Goal: Task Accomplishment & Management: Manage account settings

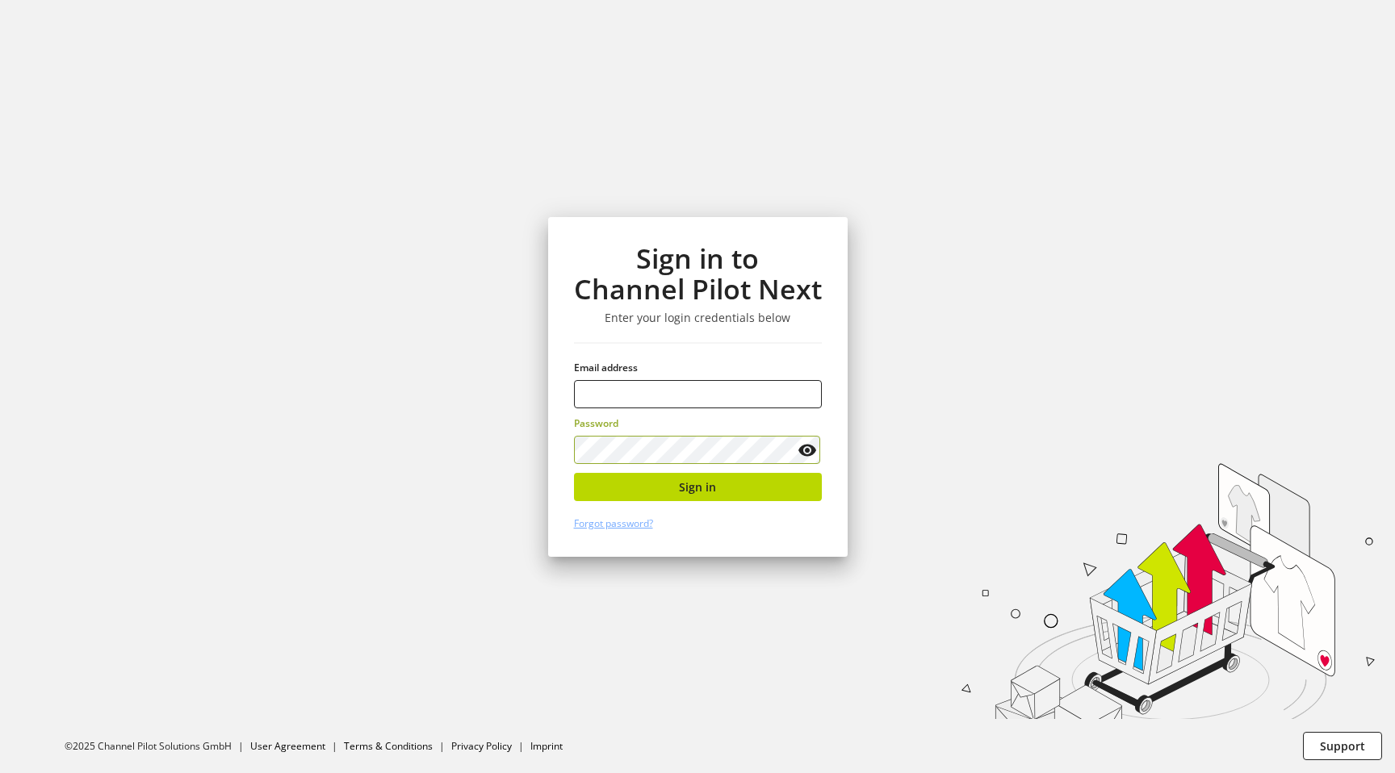
type input "**********"
click at [701, 494] on span "Sign in" at bounding box center [697, 487] width 37 height 17
click at [655, 396] on input "email" at bounding box center [698, 394] width 248 height 28
click at [685, 399] on input "email" at bounding box center [698, 394] width 248 height 28
type input "**********"
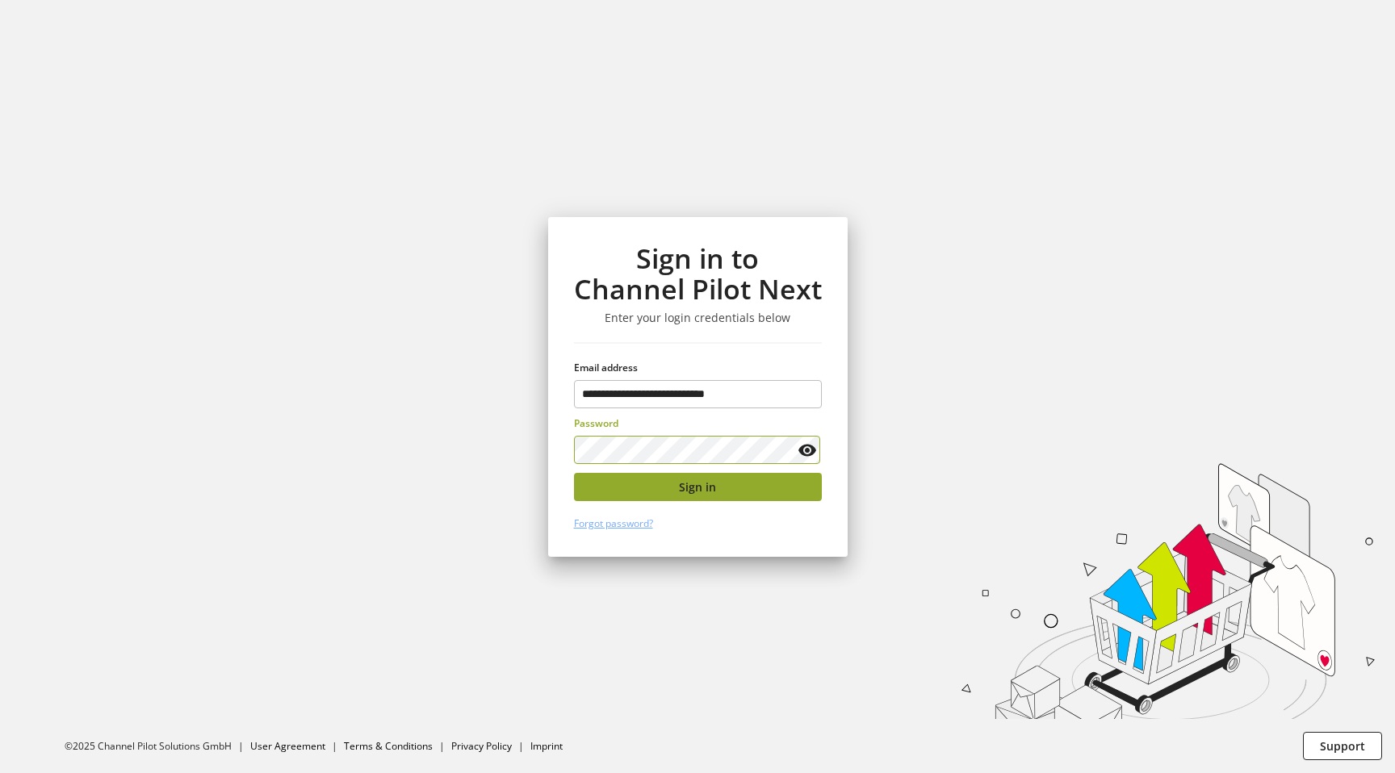
click at [709, 496] on button "Sign in" at bounding box center [698, 487] width 248 height 28
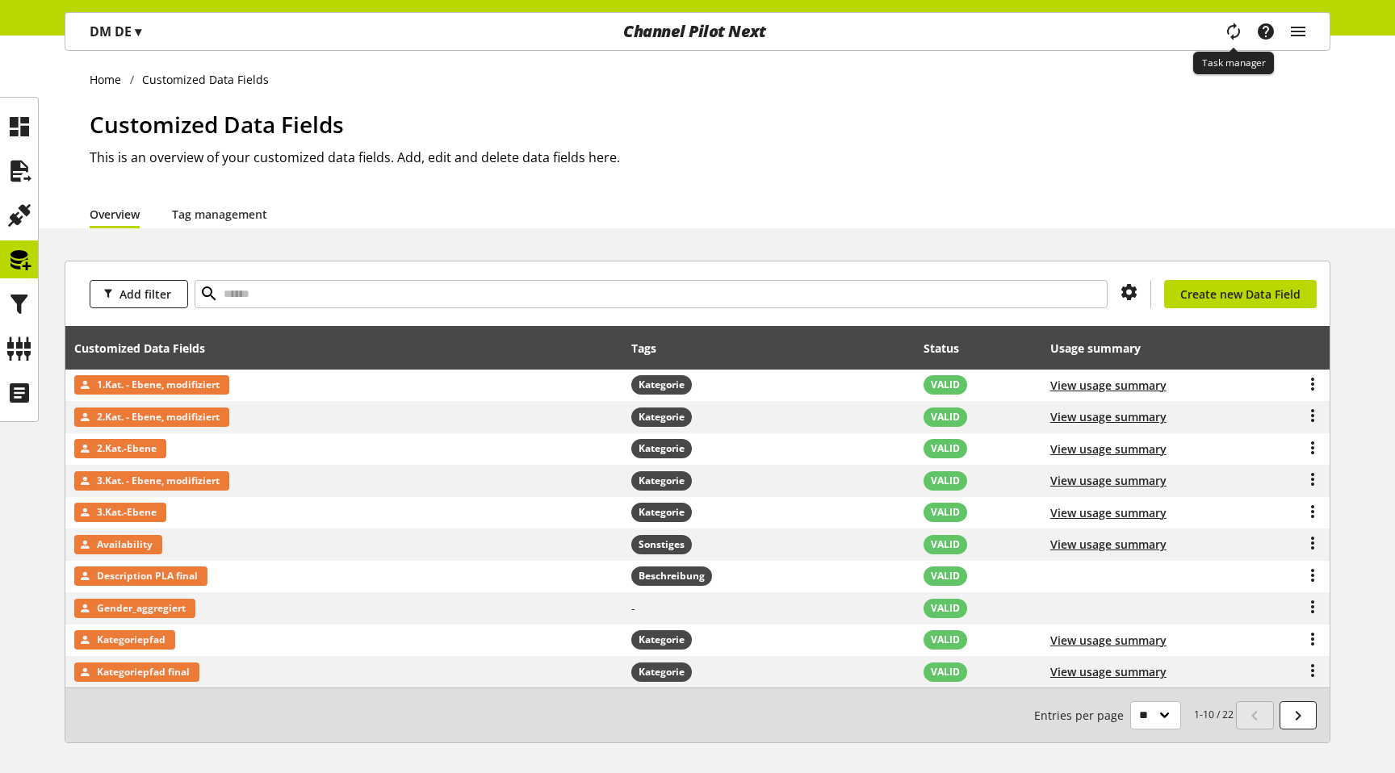
click at [1227, 29] on icon "main navigation" at bounding box center [1233, 31] width 19 height 29
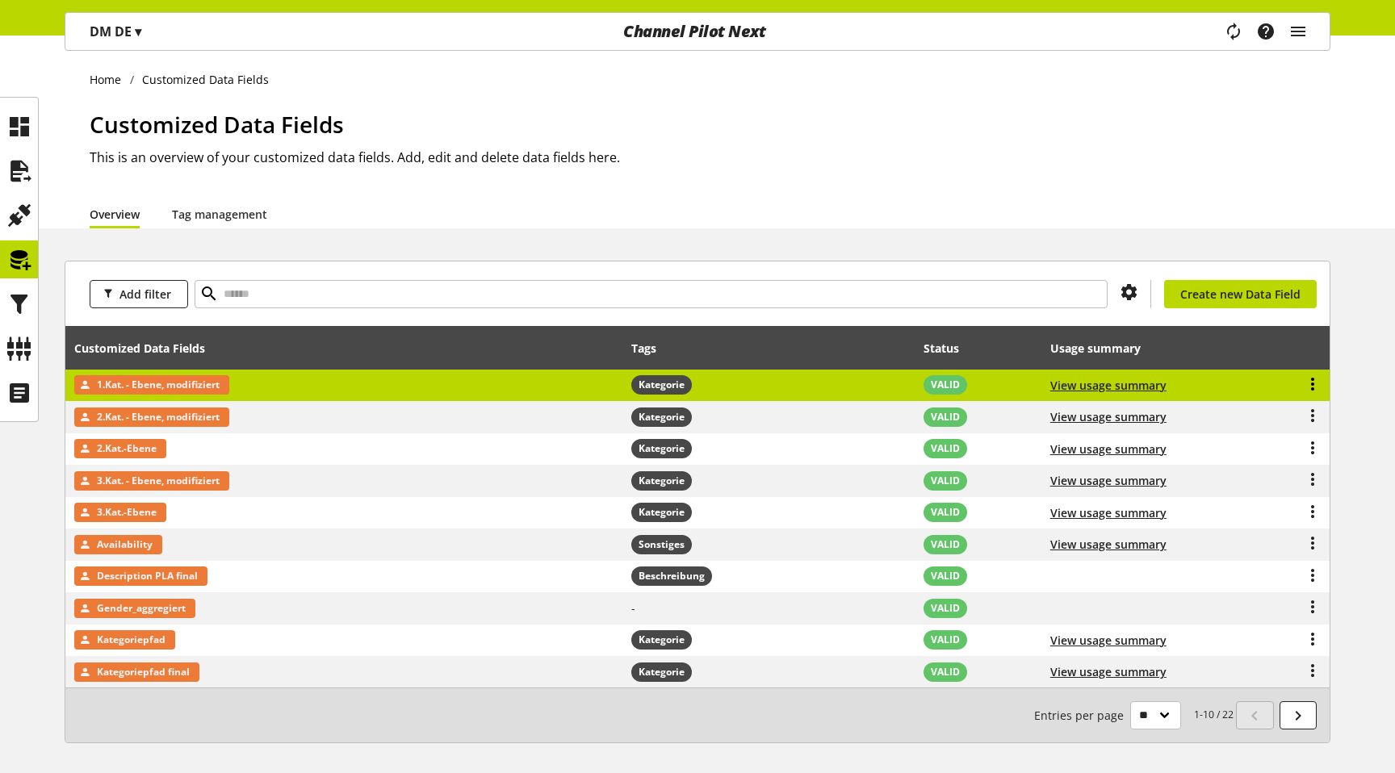
click at [1314, 380] on icon at bounding box center [1312, 384] width 19 height 29
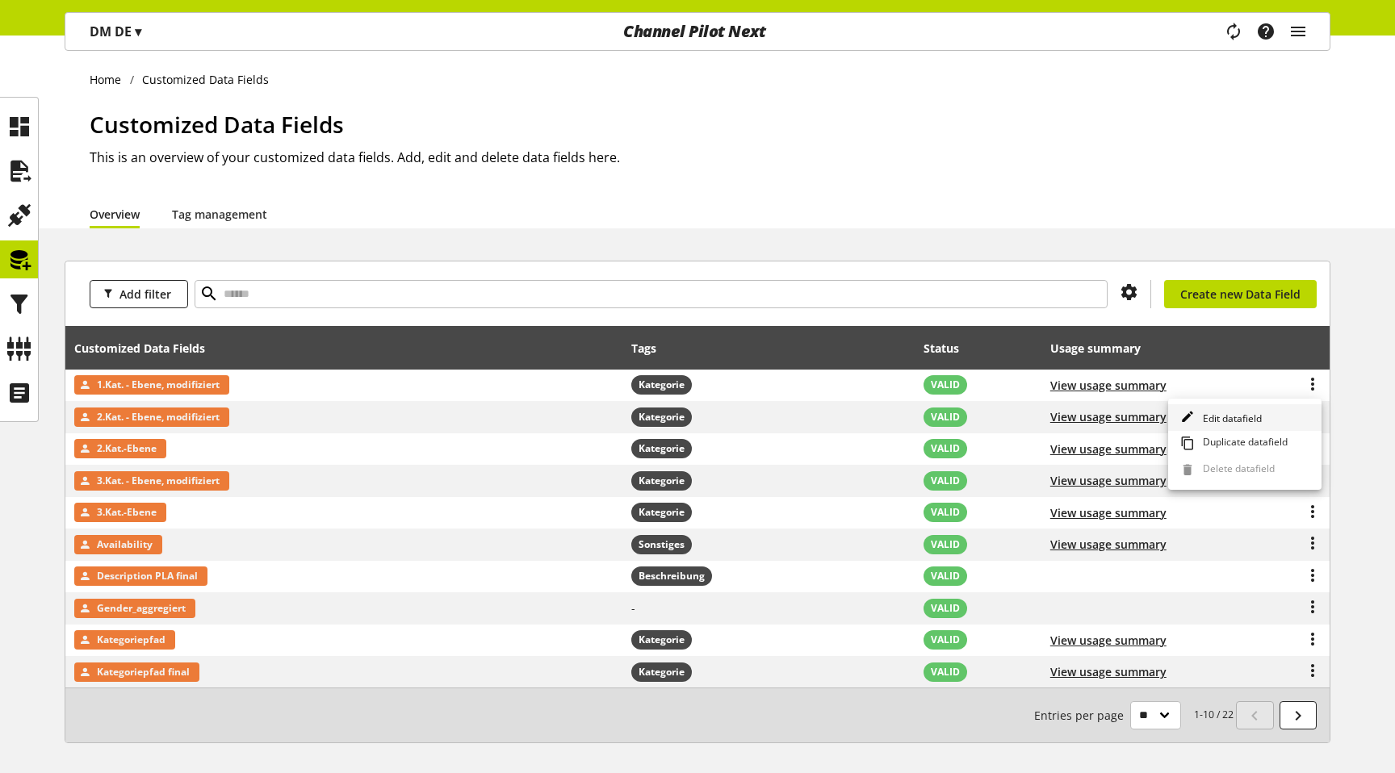
click at [1201, 414] on span "Edit datafield" at bounding box center [1228, 419] width 65 height 14
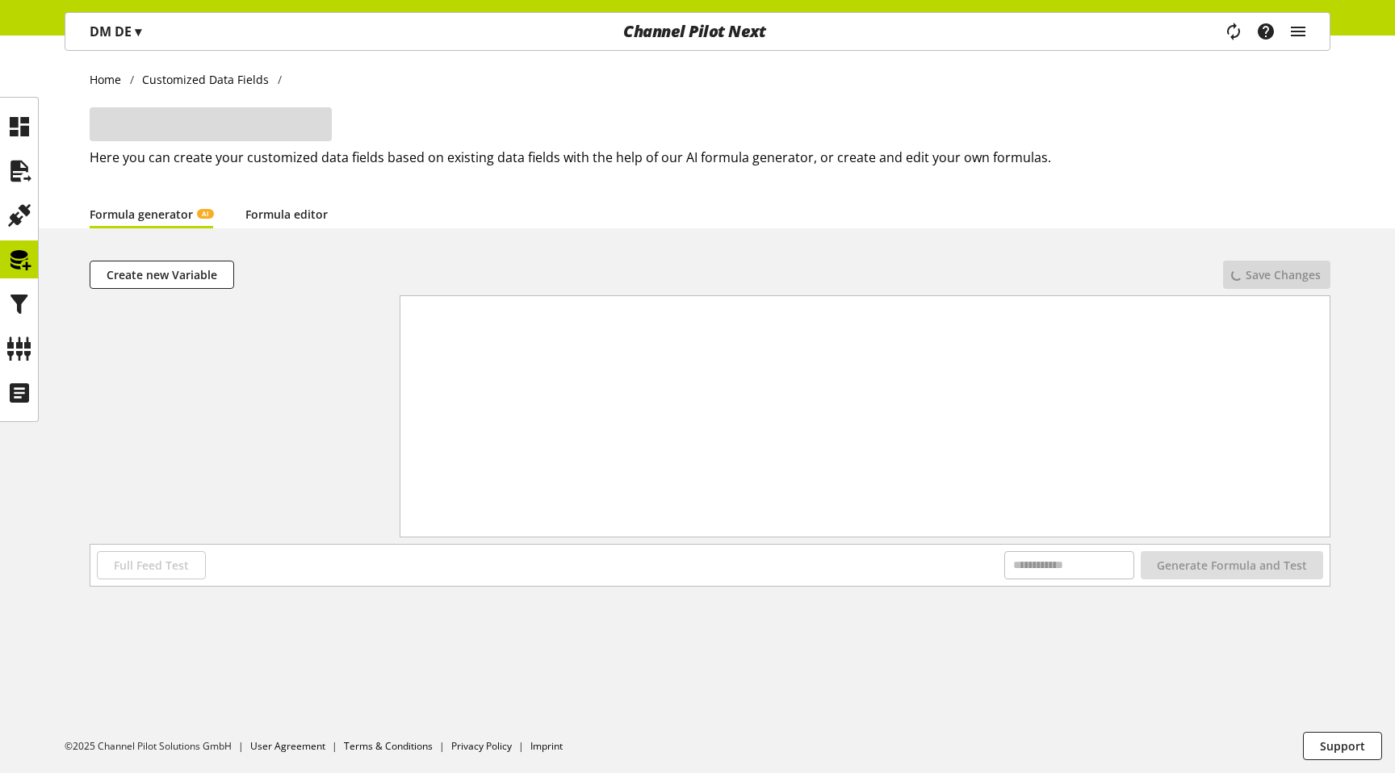
click at [298, 221] on link "Formula editor" at bounding box center [286, 214] width 82 height 17
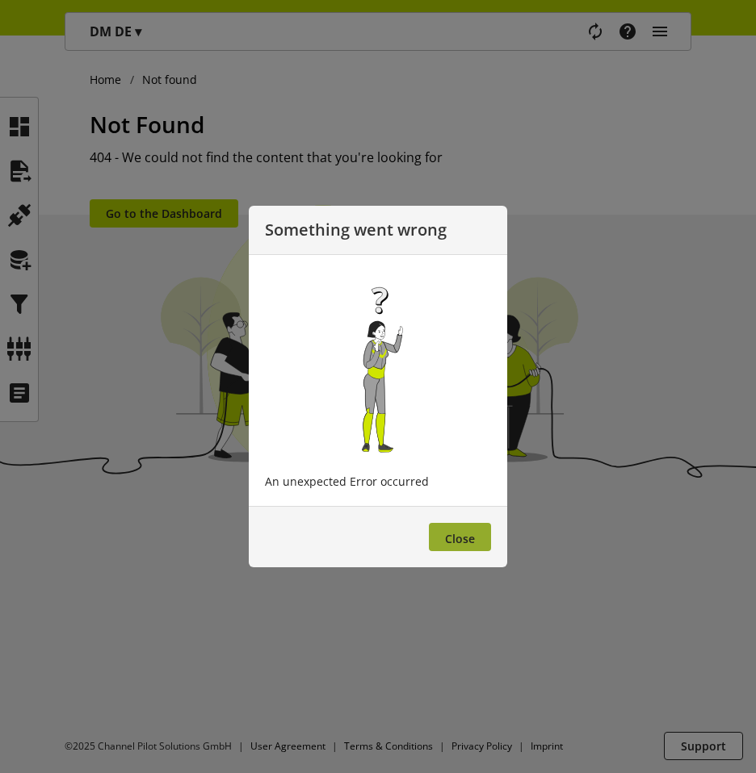
click at [455, 544] on span "Close" at bounding box center [460, 538] width 30 height 15
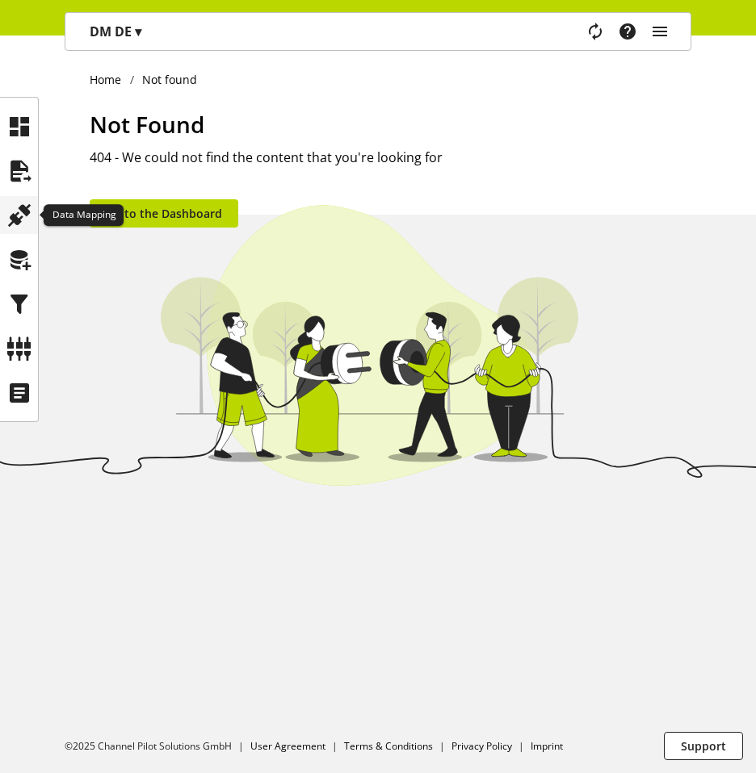
click at [28, 221] on icon at bounding box center [19, 215] width 26 height 32
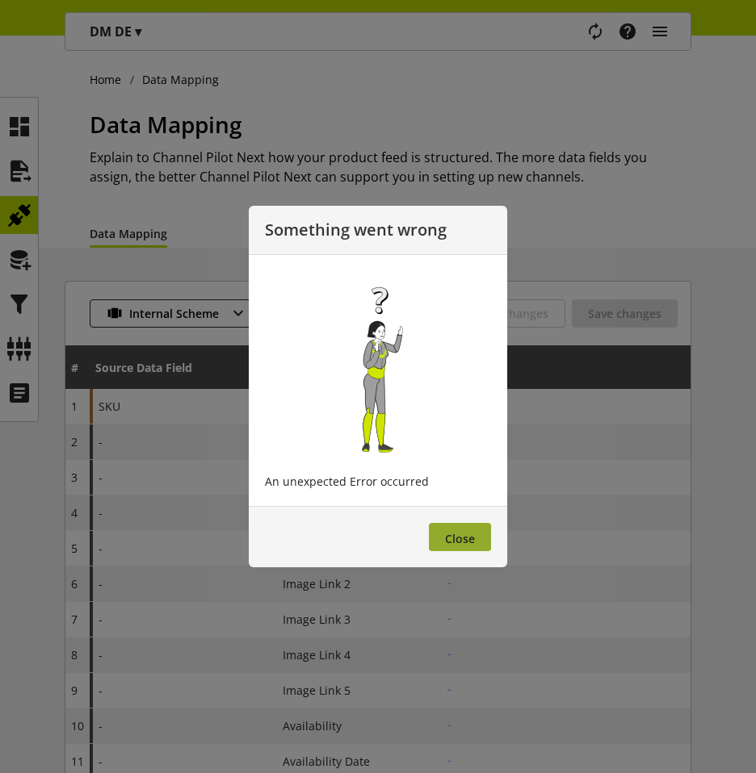
click at [429, 530] on button "Close" at bounding box center [460, 537] width 62 height 28
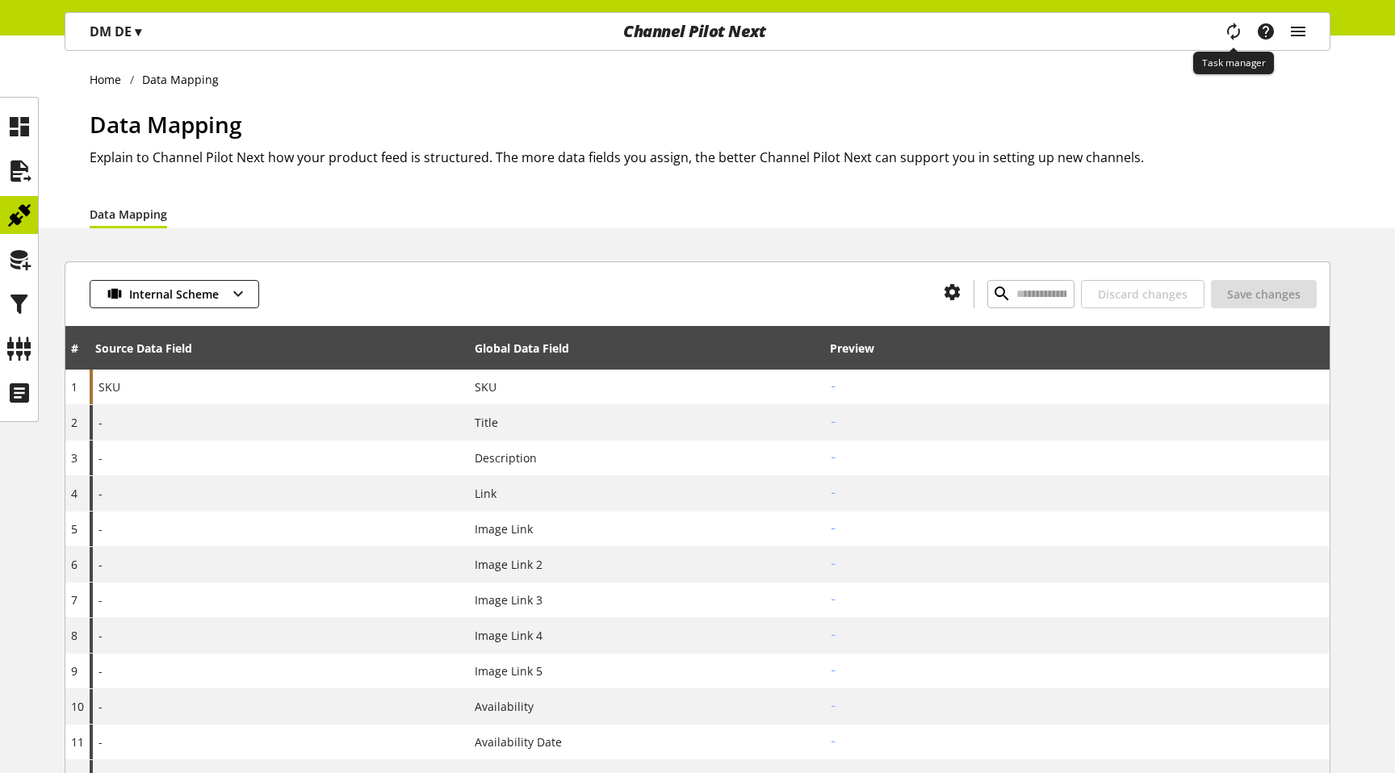
click at [1225, 34] on icon "main navigation" at bounding box center [1233, 31] width 19 height 29
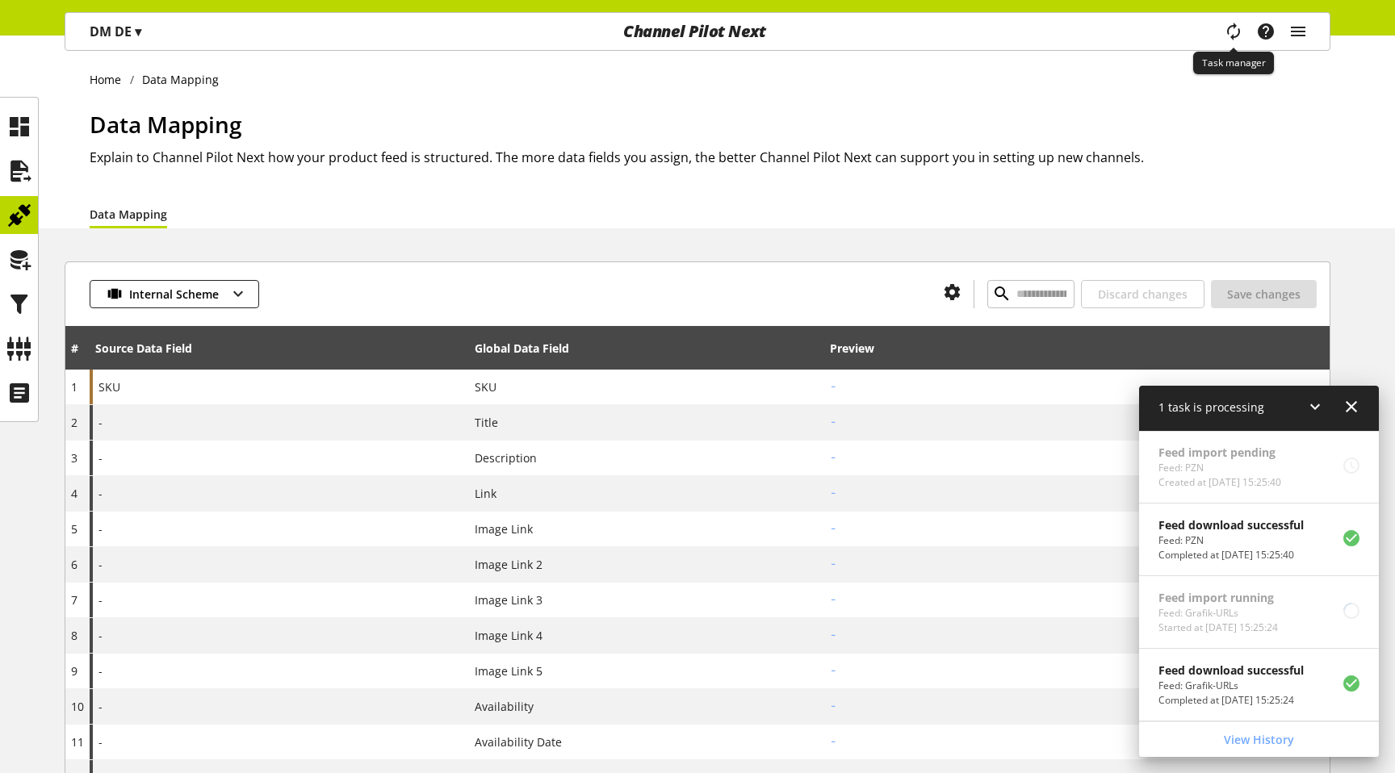
click at [1225, 34] on icon "main navigation" at bounding box center [1233, 31] width 19 height 29
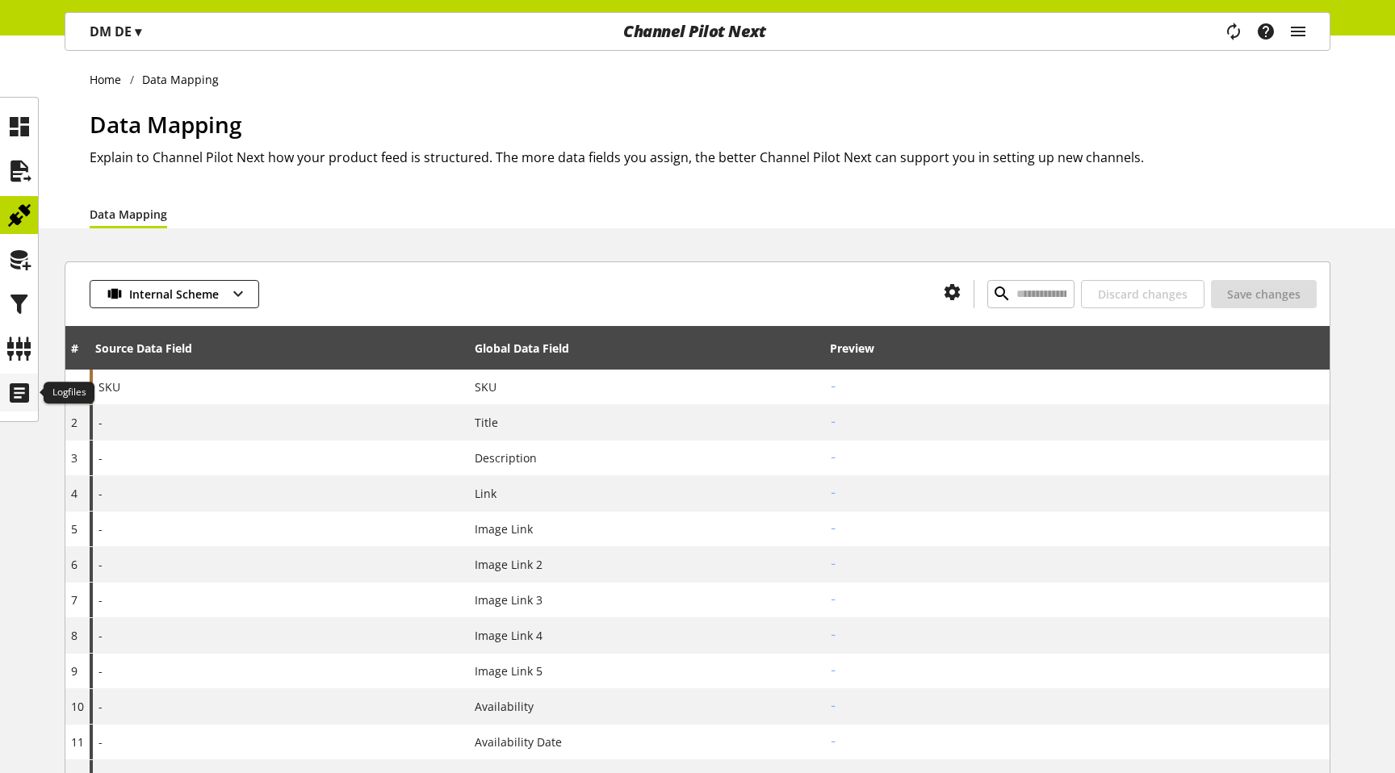
click at [21, 388] on icon at bounding box center [19, 393] width 26 height 32
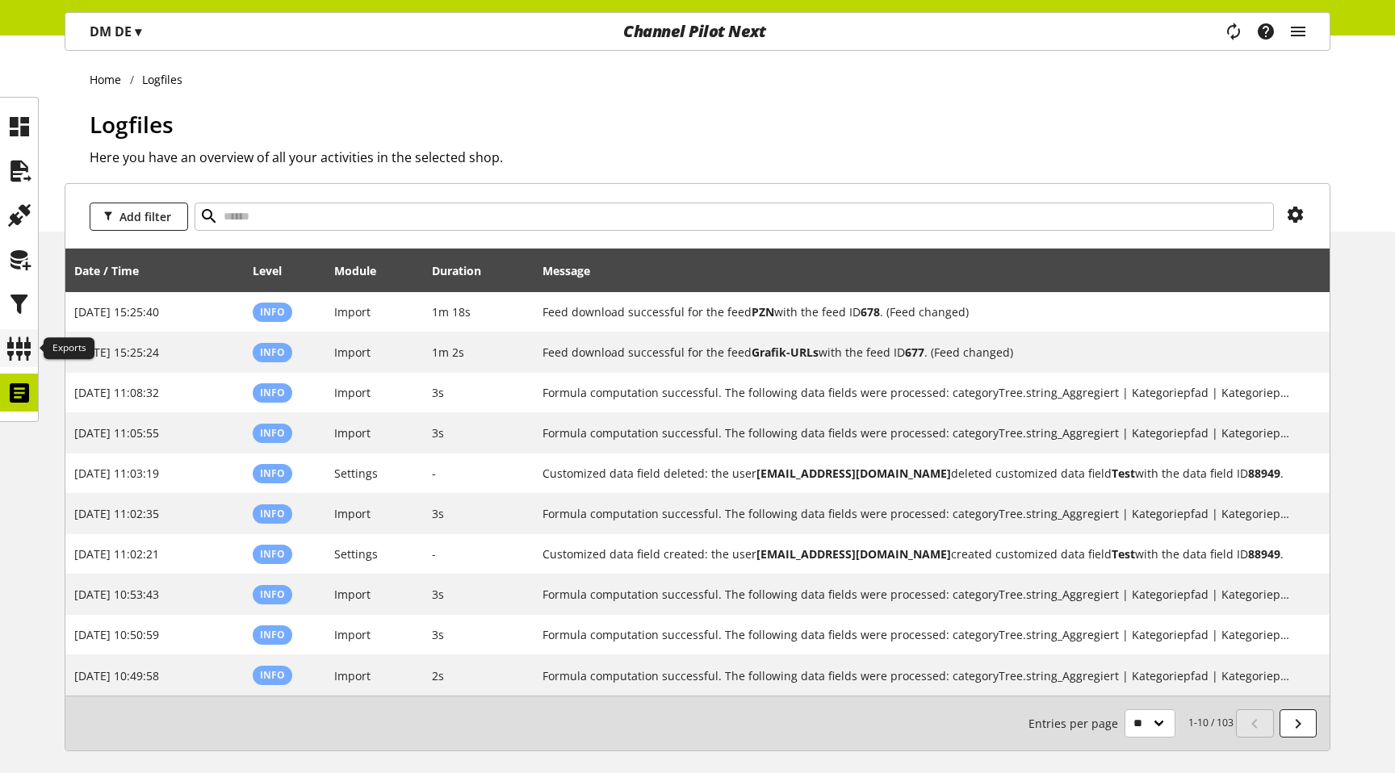
click at [23, 350] on icon at bounding box center [19, 349] width 26 height 32
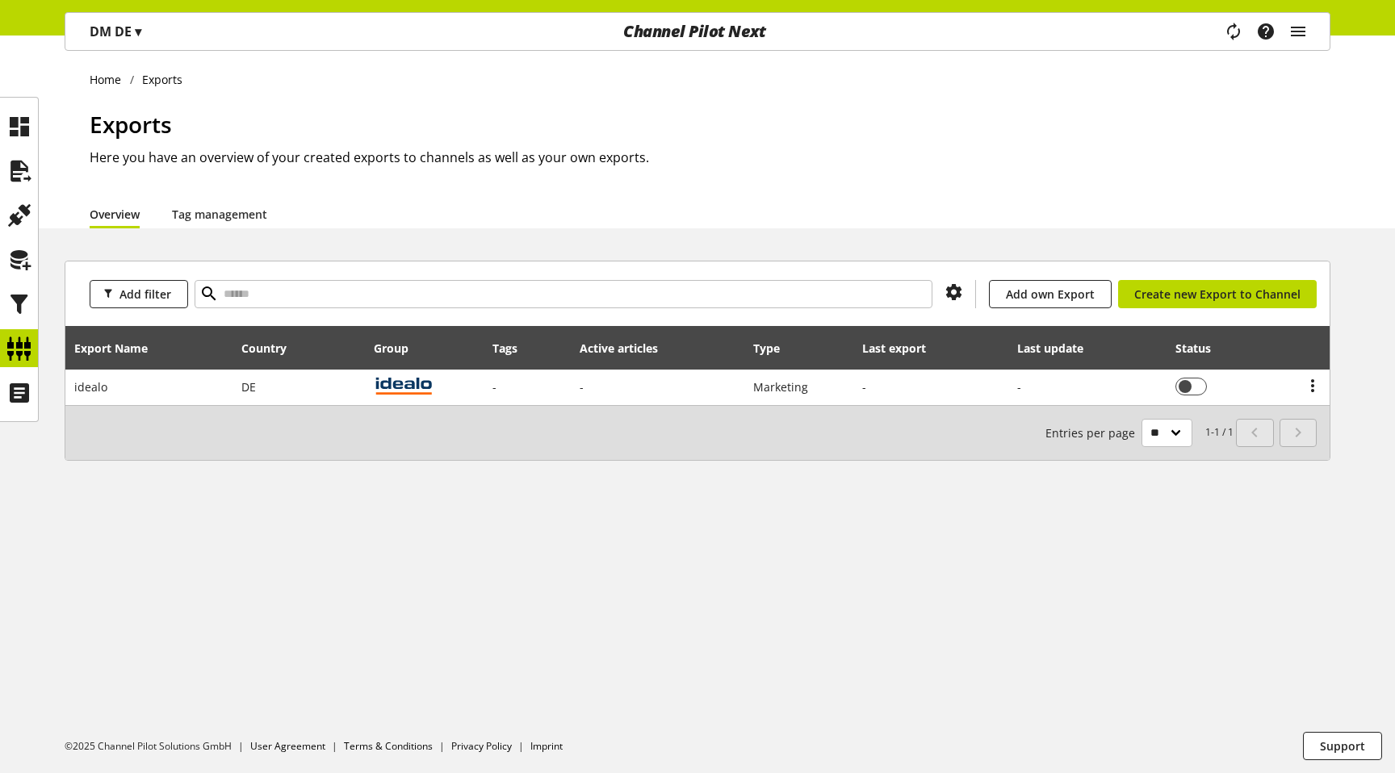
click at [6, 234] on ul at bounding box center [19, 259] width 38 height 304
click at [11, 227] on icon at bounding box center [19, 215] width 26 height 32
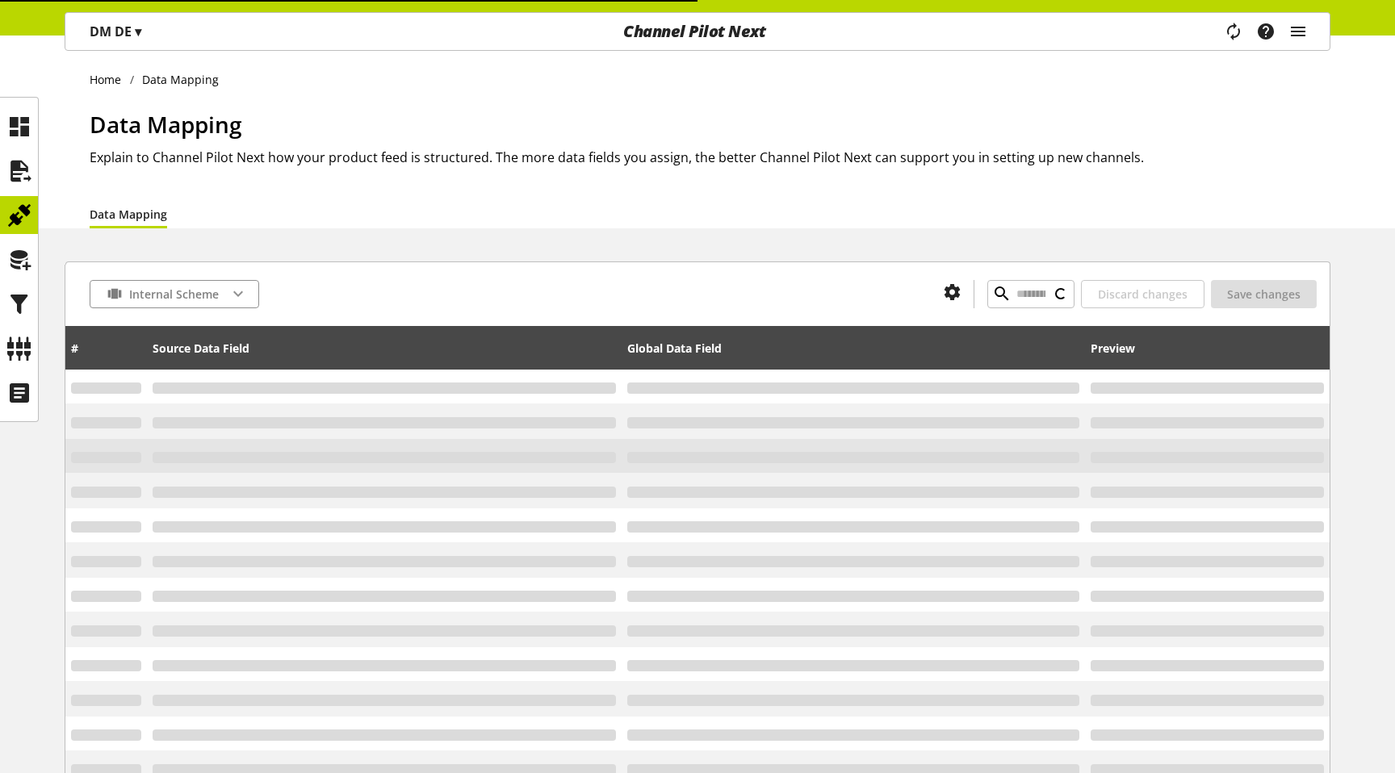
type input "**********"
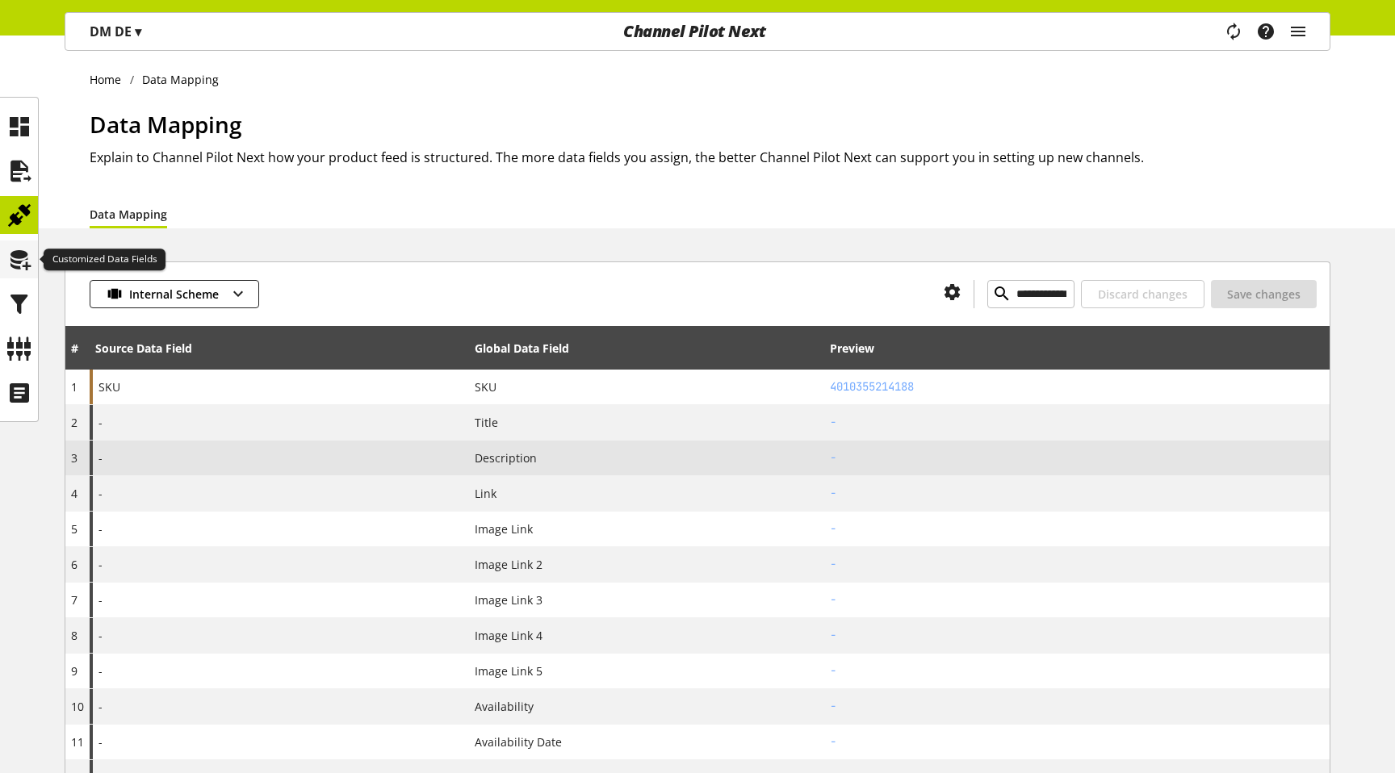
click at [13, 252] on icon at bounding box center [19, 260] width 26 height 32
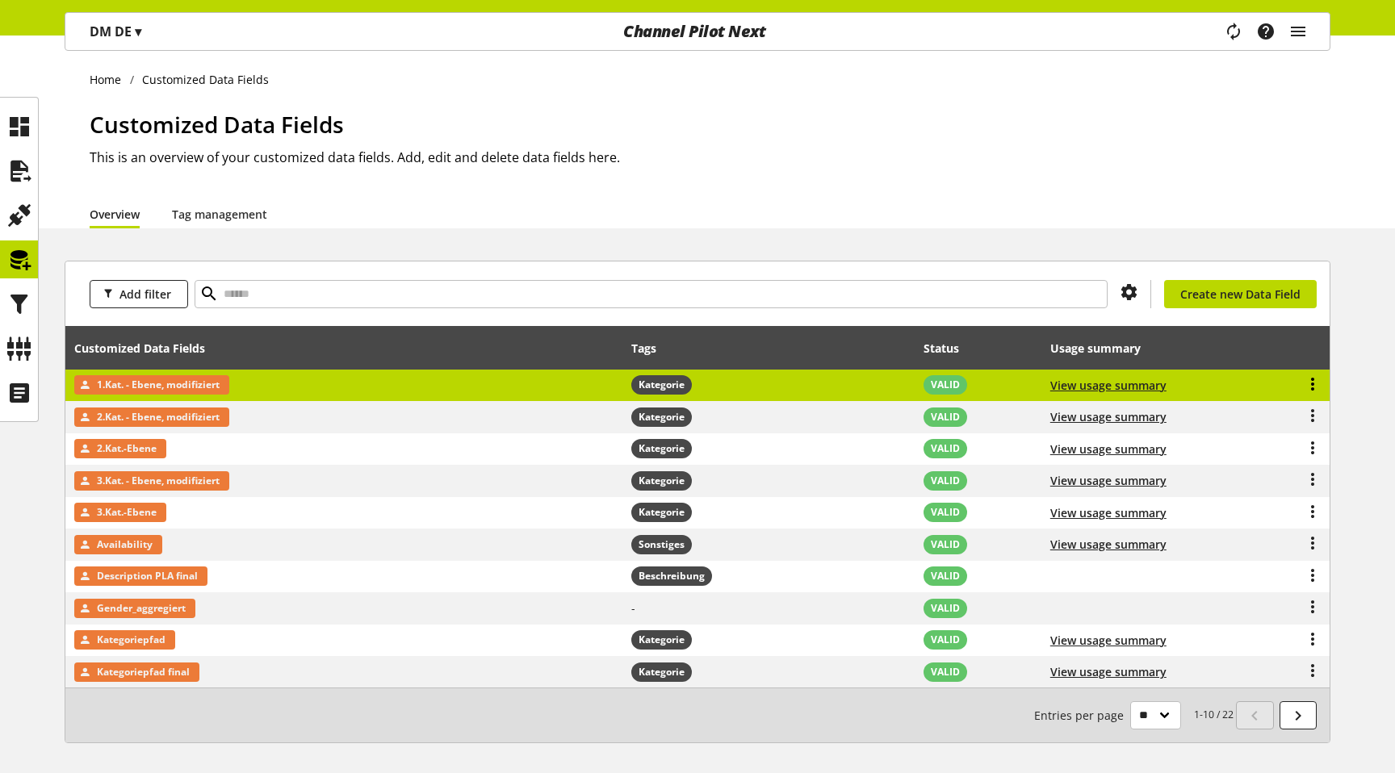
click at [1318, 391] on icon at bounding box center [1312, 384] width 19 height 29
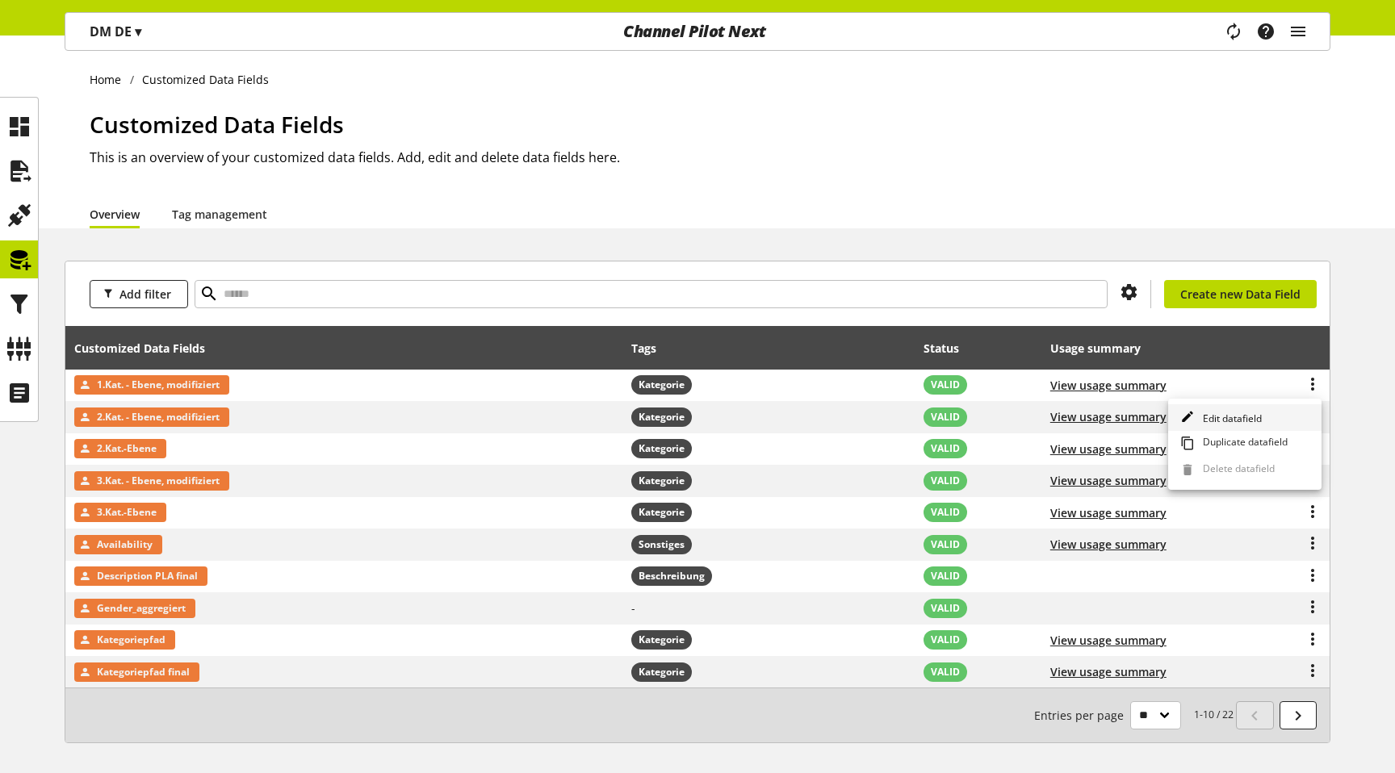
click at [1252, 422] on span "Edit datafield" at bounding box center [1228, 419] width 65 height 14
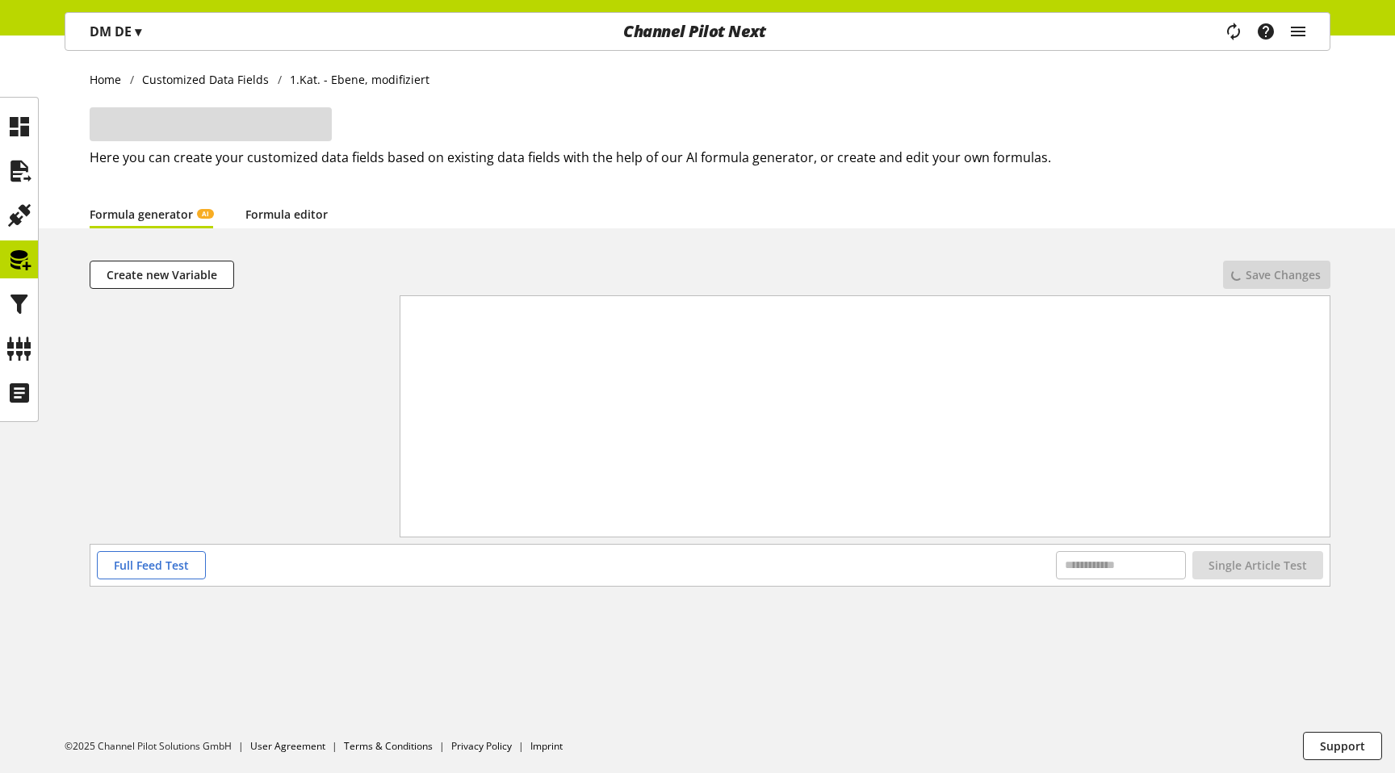
click at [288, 222] on link "Formula editor" at bounding box center [286, 214] width 82 height 17
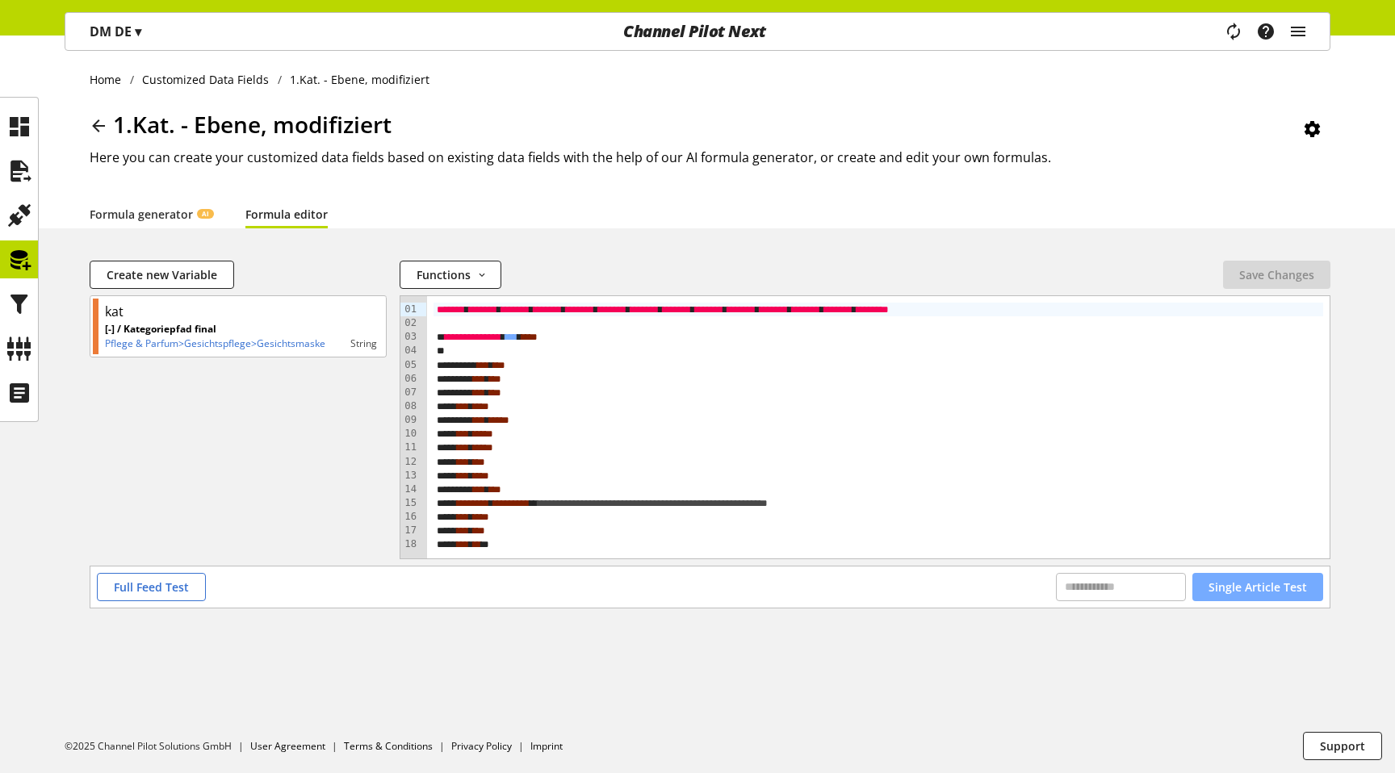
click at [1258, 585] on span "Single Article Test" at bounding box center [1258, 587] width 98 height 17
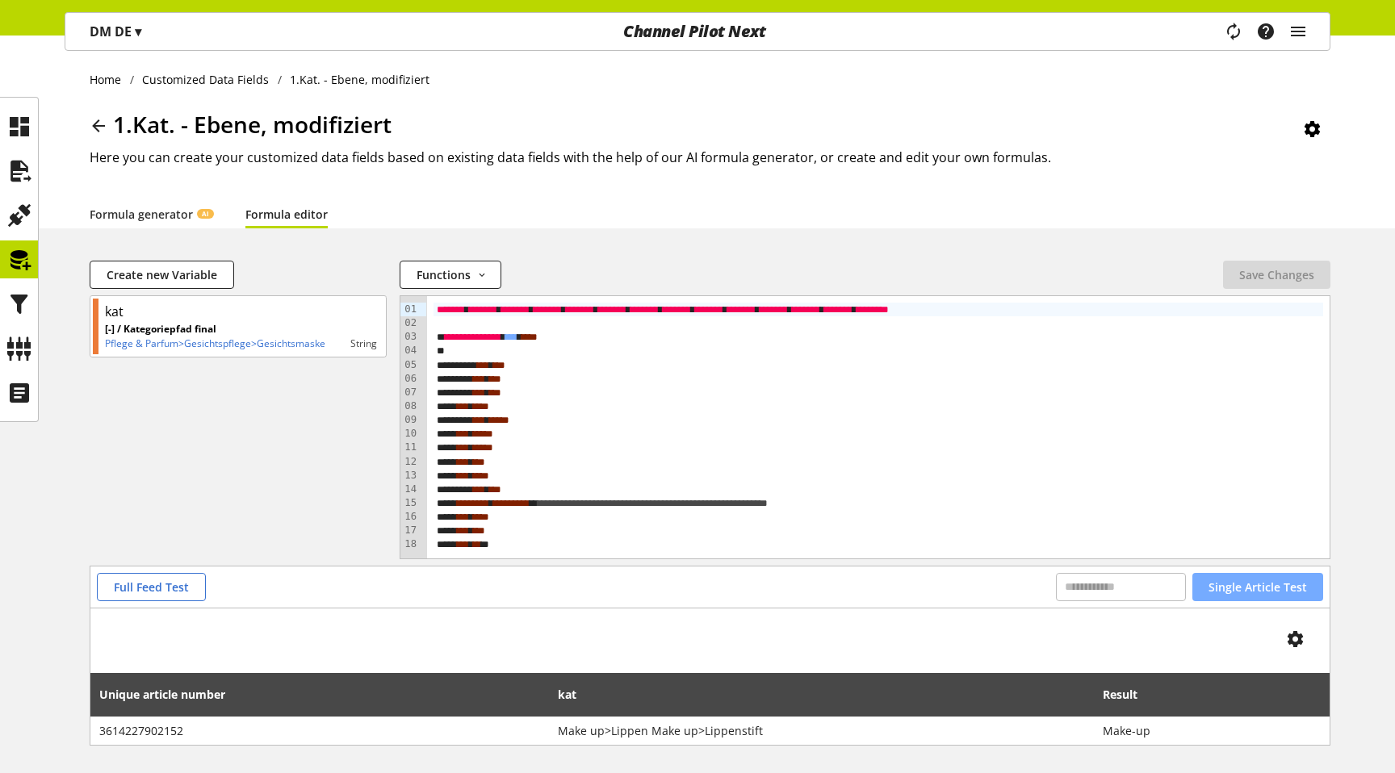
scroll to position [65, 0]
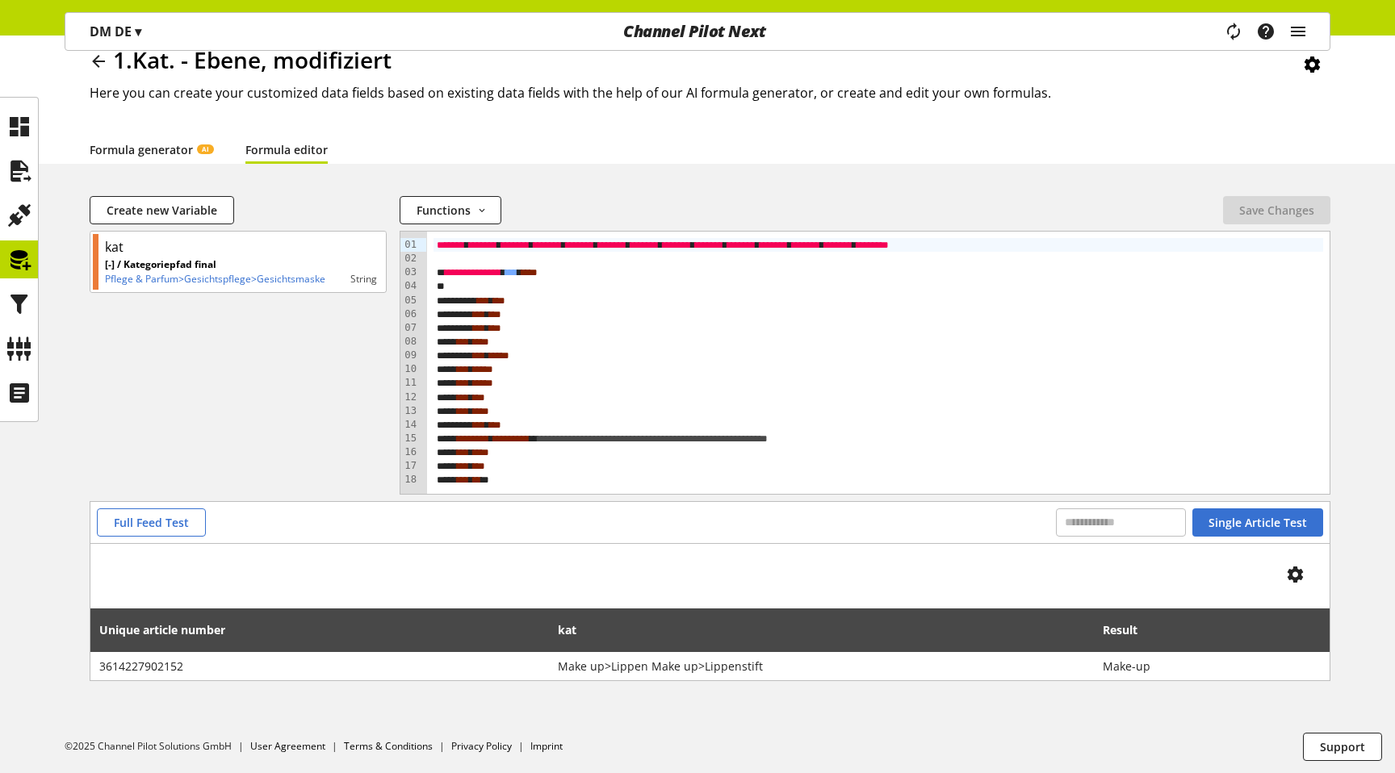
click at [161, 157] on link "Formula generator AI" at bounding box center [152, 149] width 124 height 17
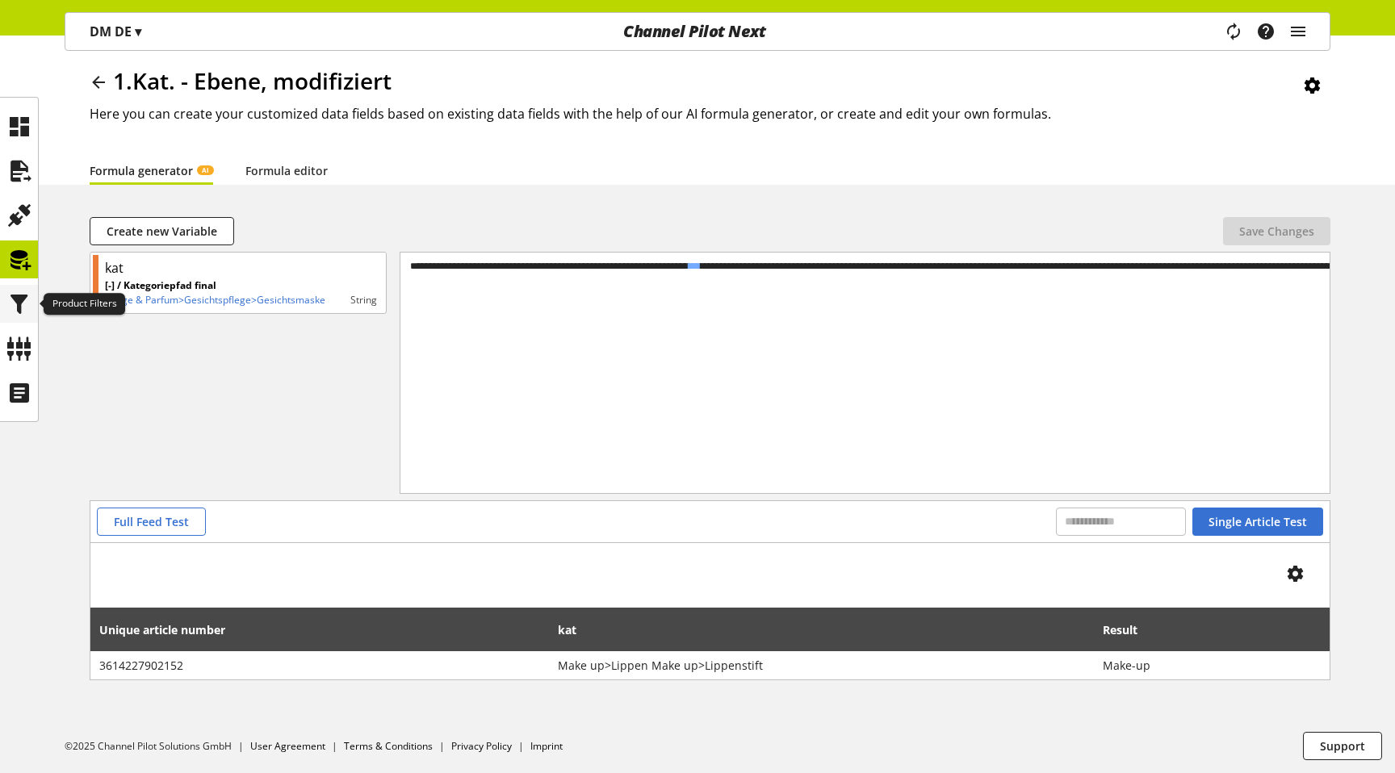
click at [15, 312] on icon at bounding box center [19, 304] width 26 height 32
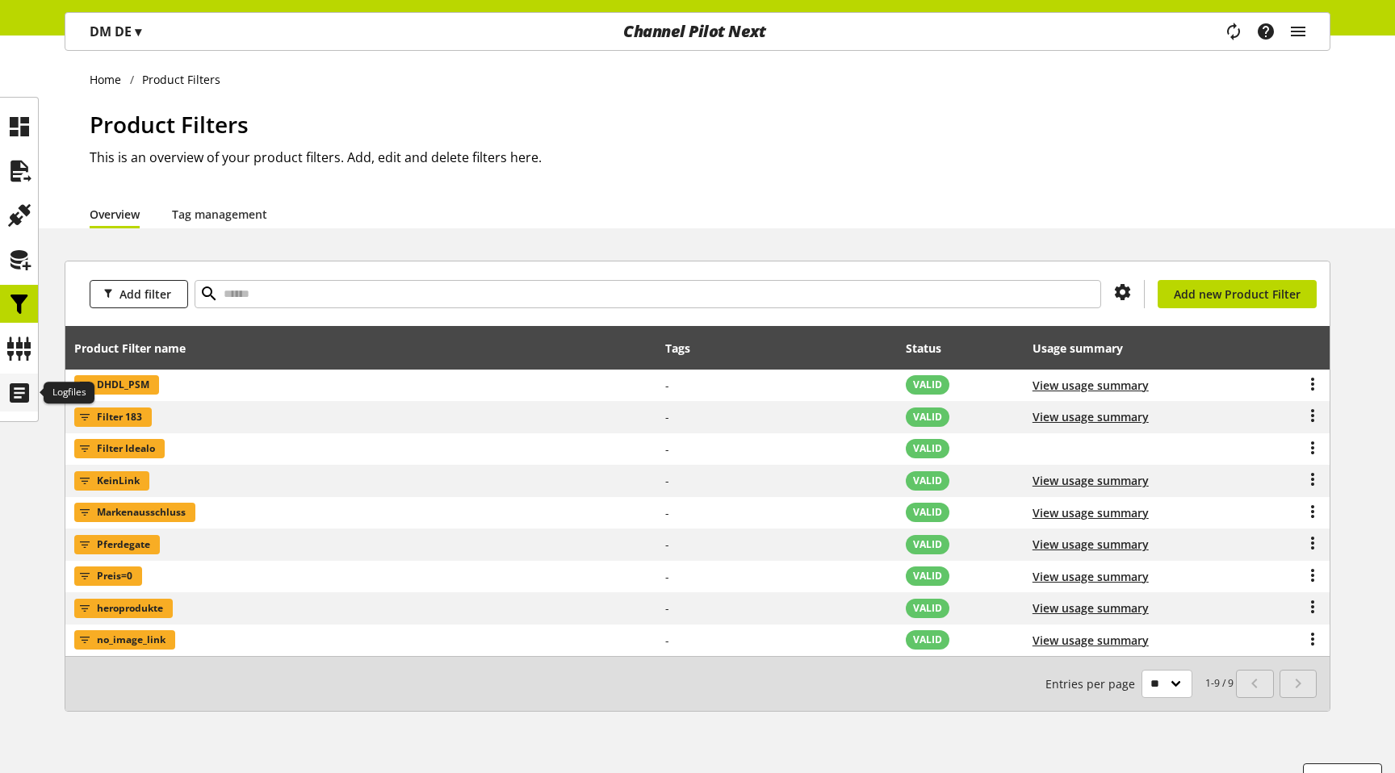
click at [23, 378] on icon at bounding box center [19, 393] width 26 height 32
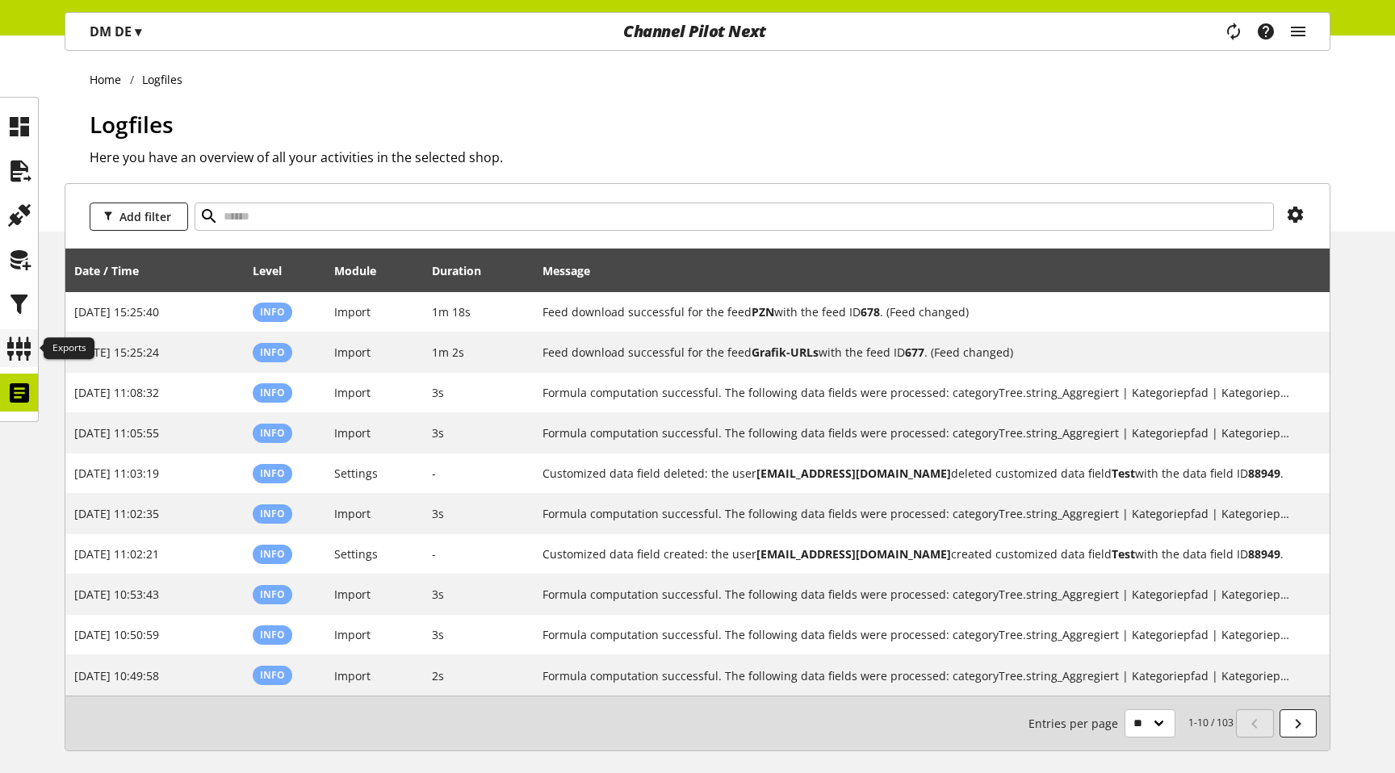
click at [21, 344] on icon at bounding box center [19, 349] width 26 height 32
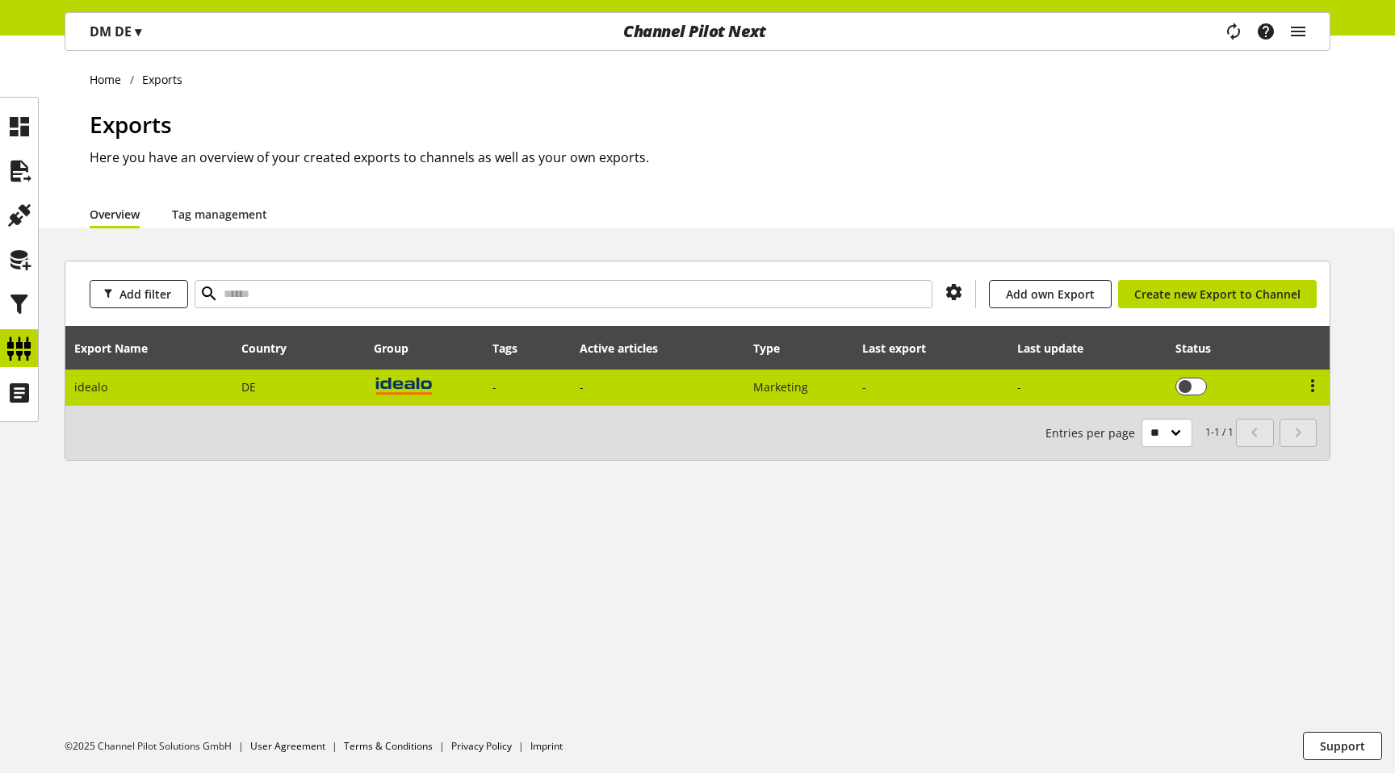
click at [1324, 385] on td at bounding box center [1309, 388] width 42 height 36
select select "********"
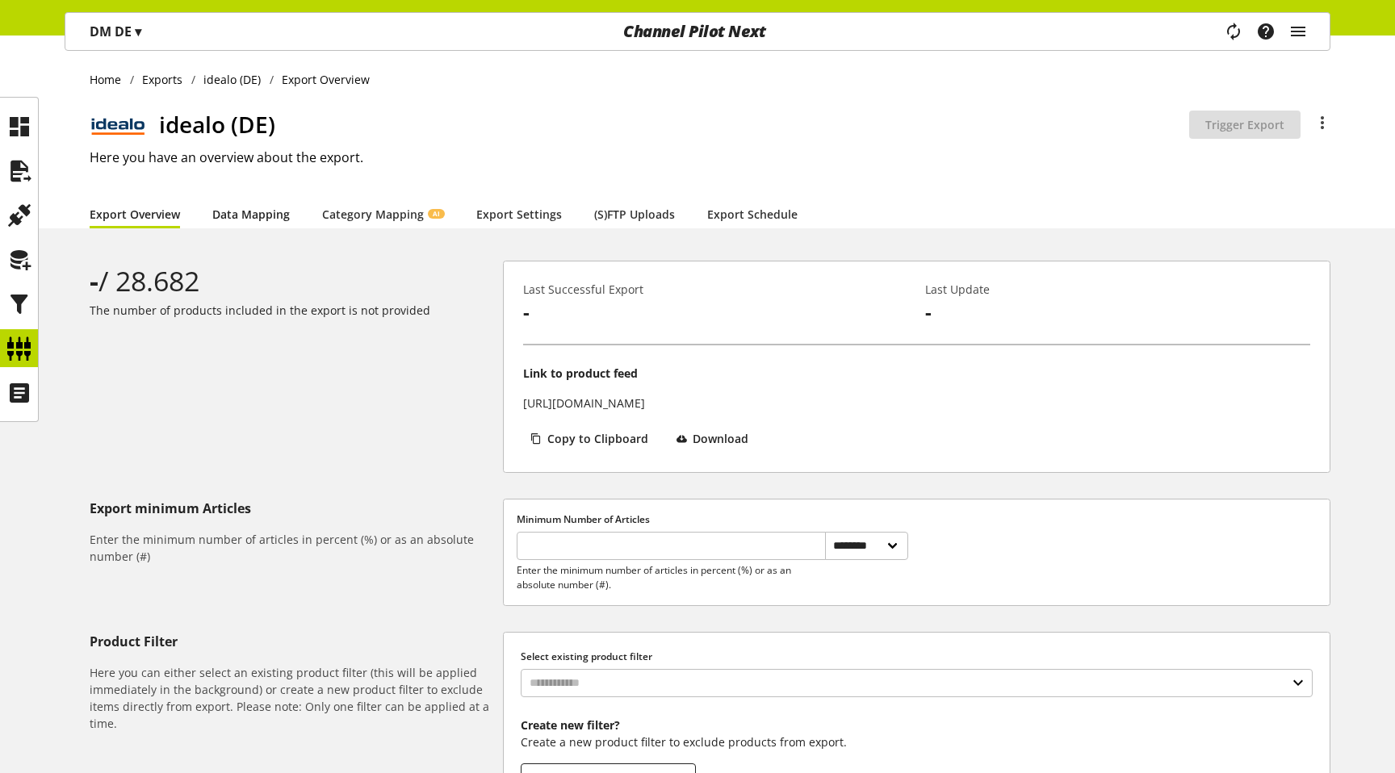
click at [214, 223] on link "Data Mapping" at bounding box center [251, 214] width 78 height 17
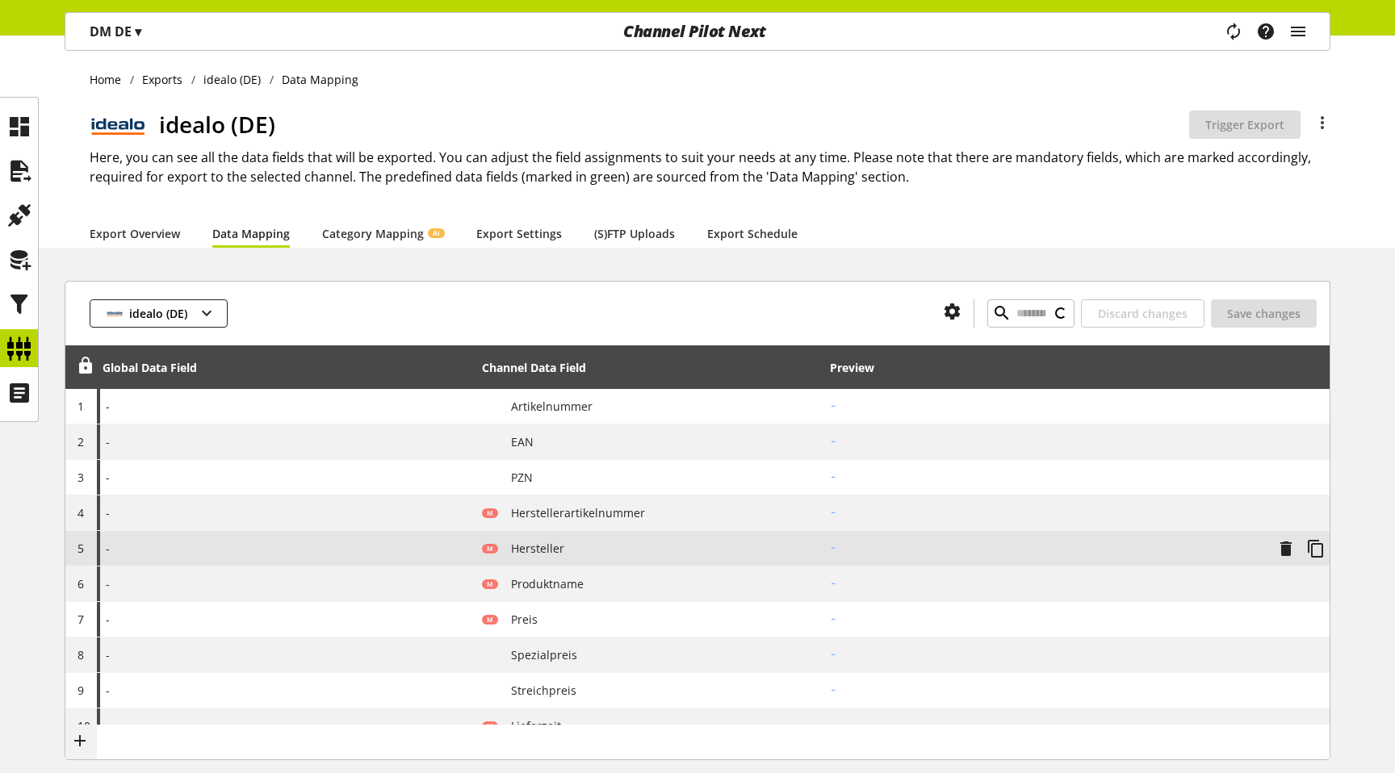
click at [334, 562] on div "-" at bounding box center [286, 548] width 379 height 35
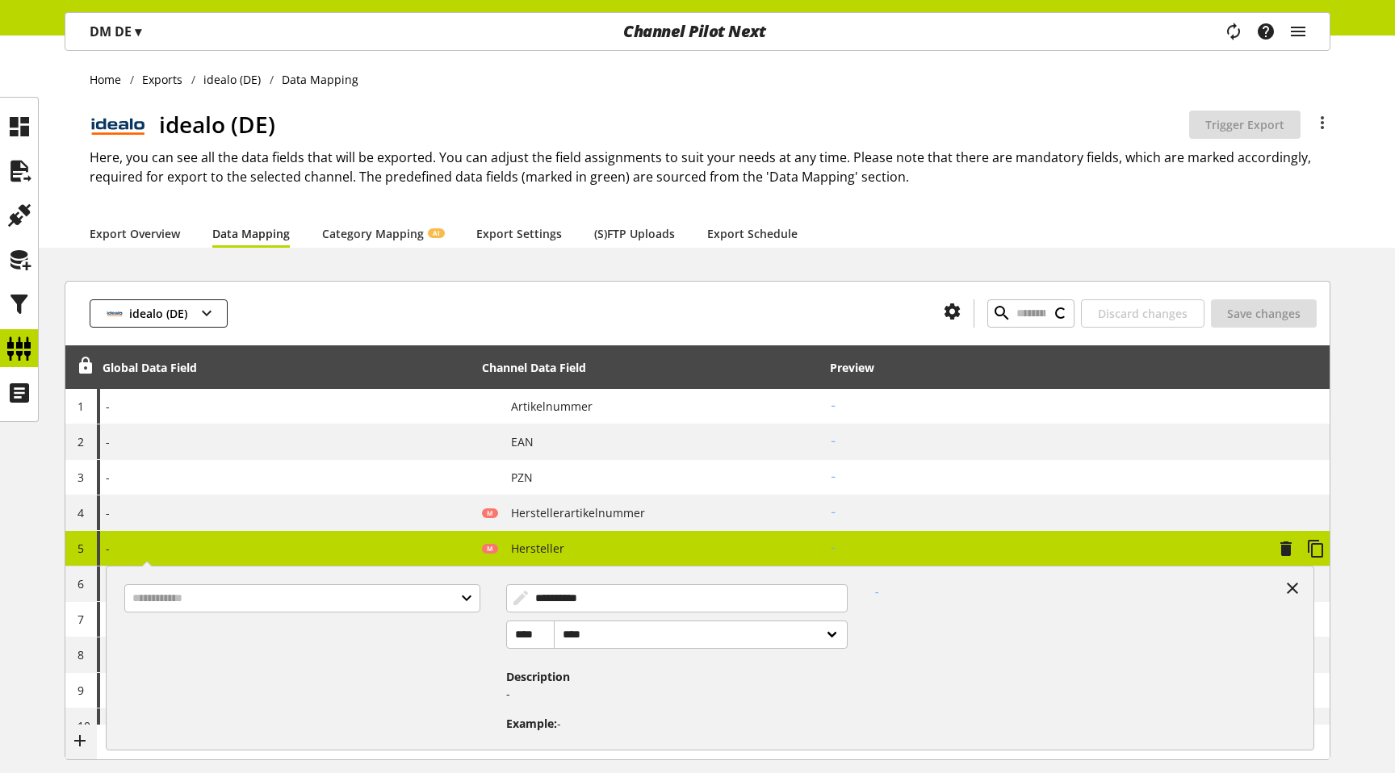
type input "**********"
click at [286, 608] on input "text" at bounding box center [302, 598] width 357 height 28
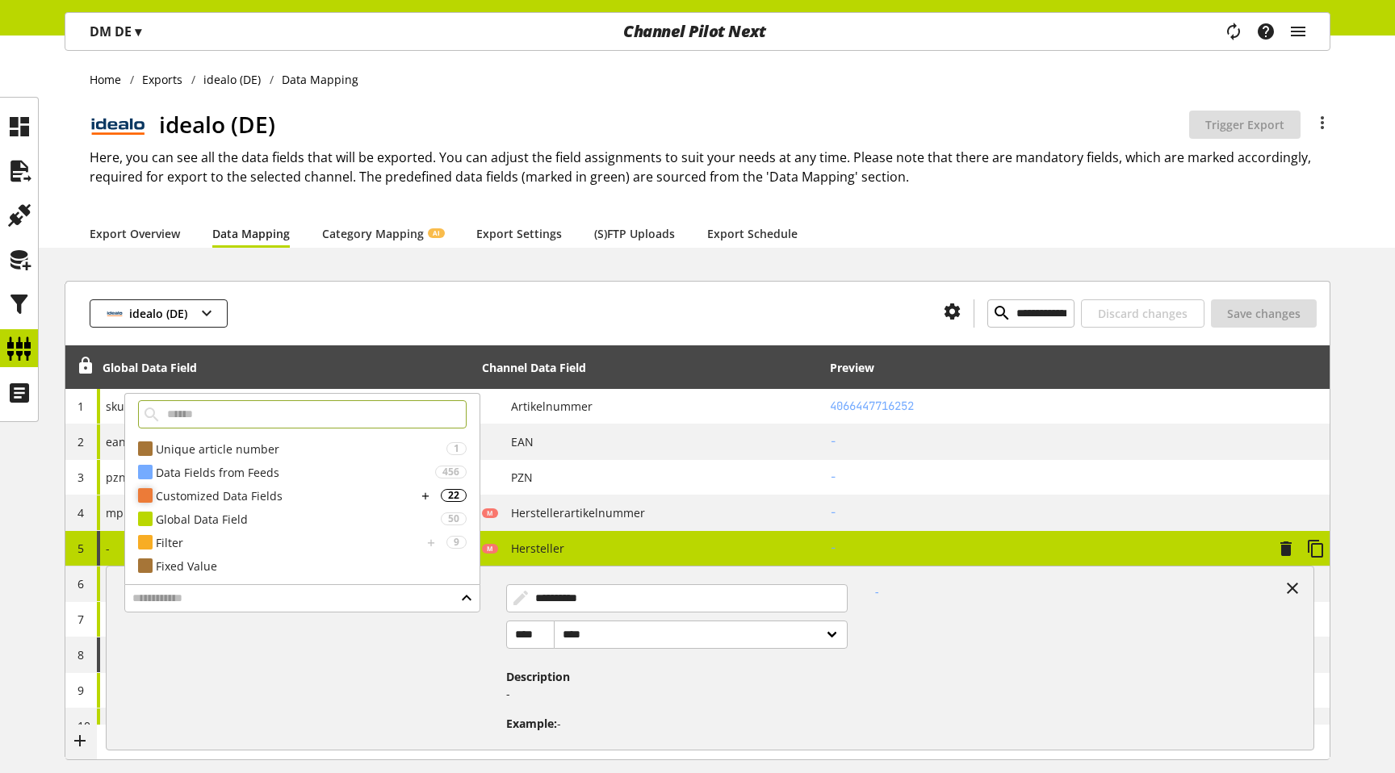
click at [248, 489] on div "Customized Data Fields" at bounding box center [287, 496] width 262 height 17
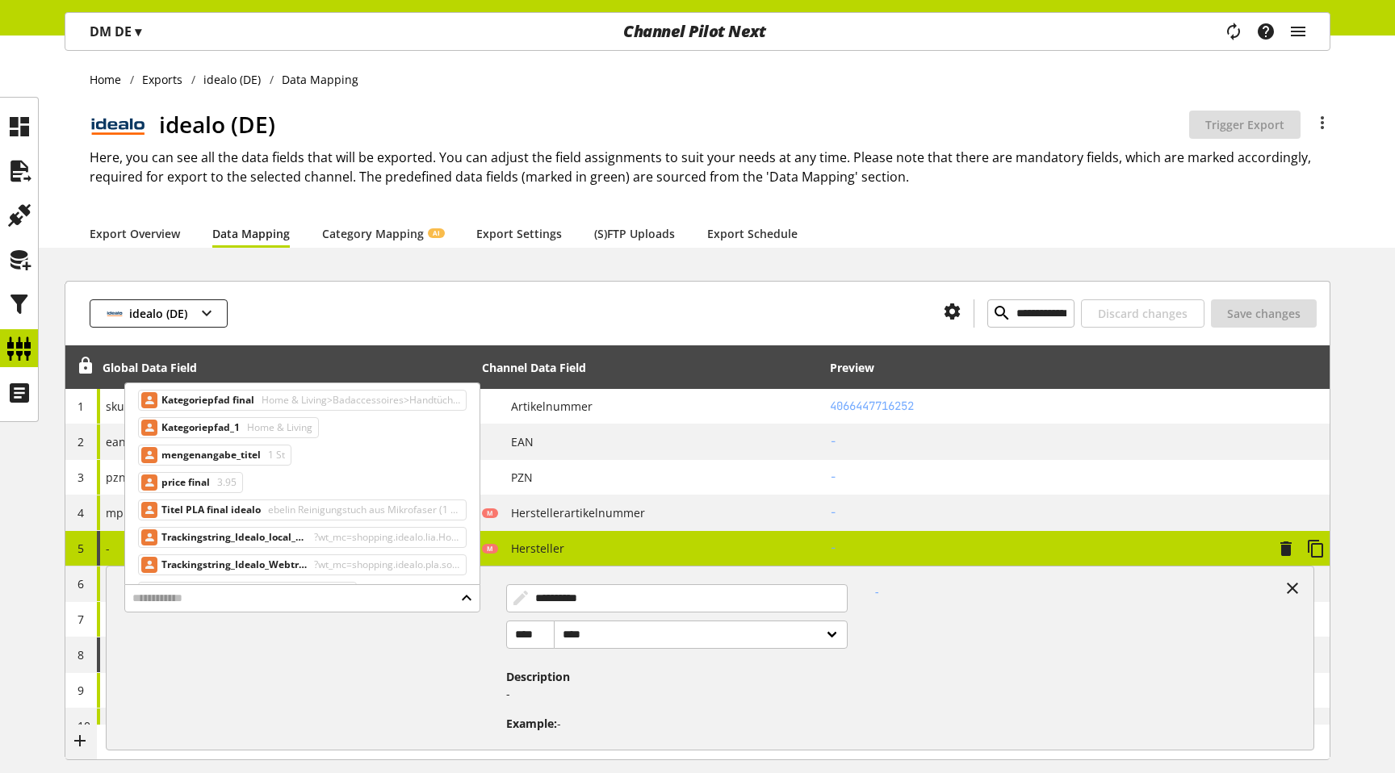
scroll to position [599, 0]
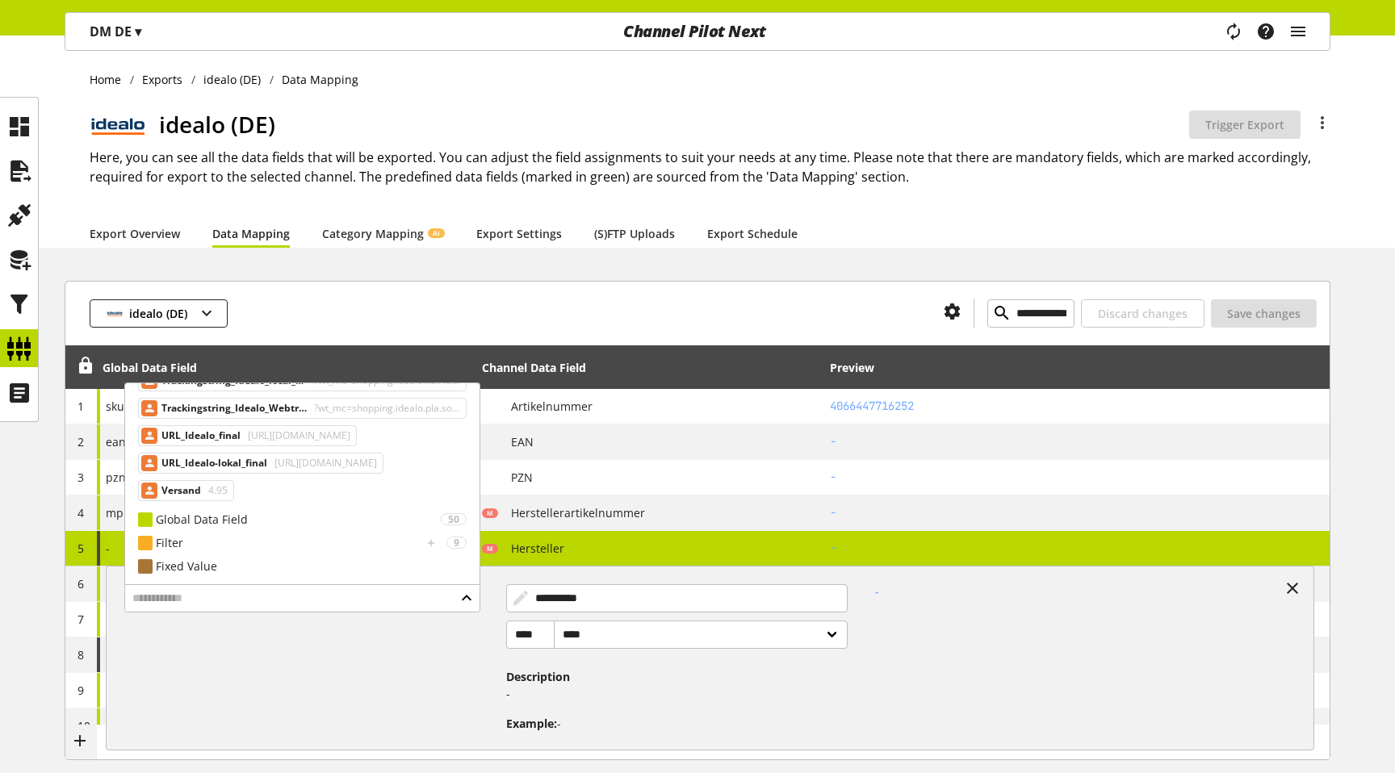
click at [512, 137] on h1 "idealo (DE)" at bounding box center [674, 124] width 1030 height 34
